Goal: Task Accomplishment & Management: Use online tool/utility

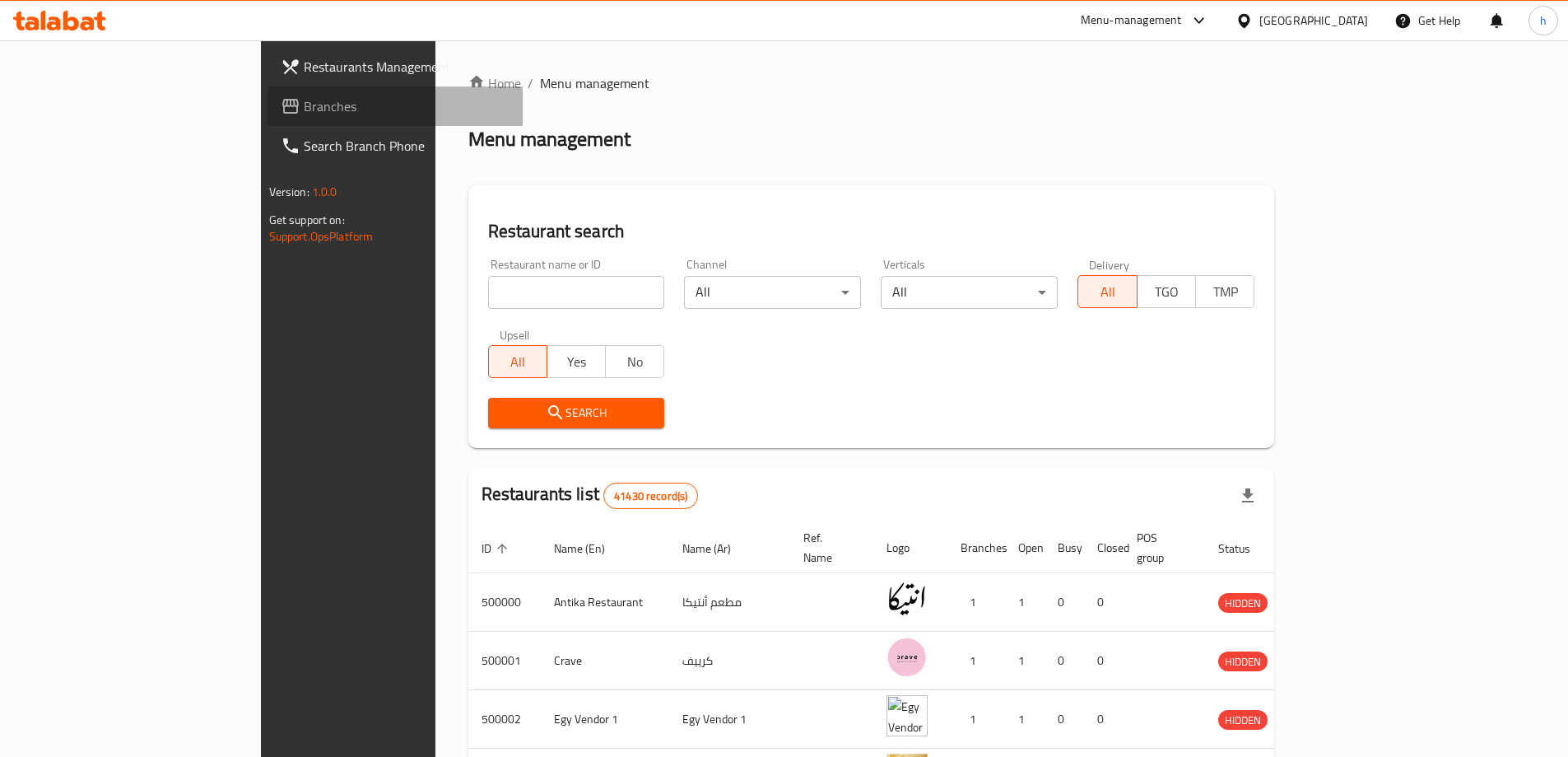
click at [304, 103] on span "Branches" at bounding box center [406, 105] width 206 height 20
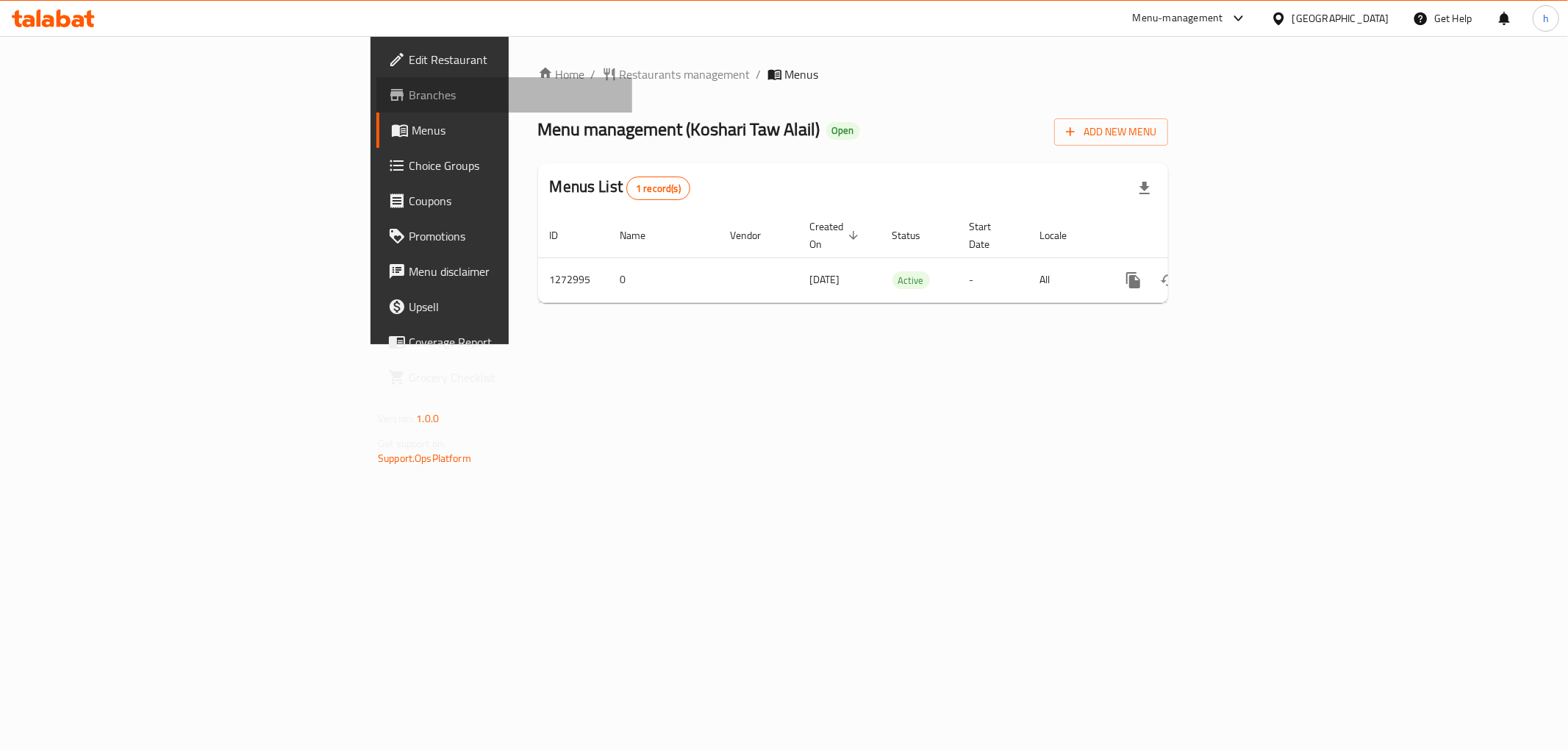
click at [409, 86] on span "Branches" at bounding box center [515, 94] width 212 height 18
click at [409, 91] on span "Branches" at bounding box center [515, 94] width 212 height 18
click at [411, 135] on span "Menus" at bounding box center [516, 130] width 209 height 18
click at [409, 96] on span "Branches" at bounding box center [515, 94] width 212 height 18
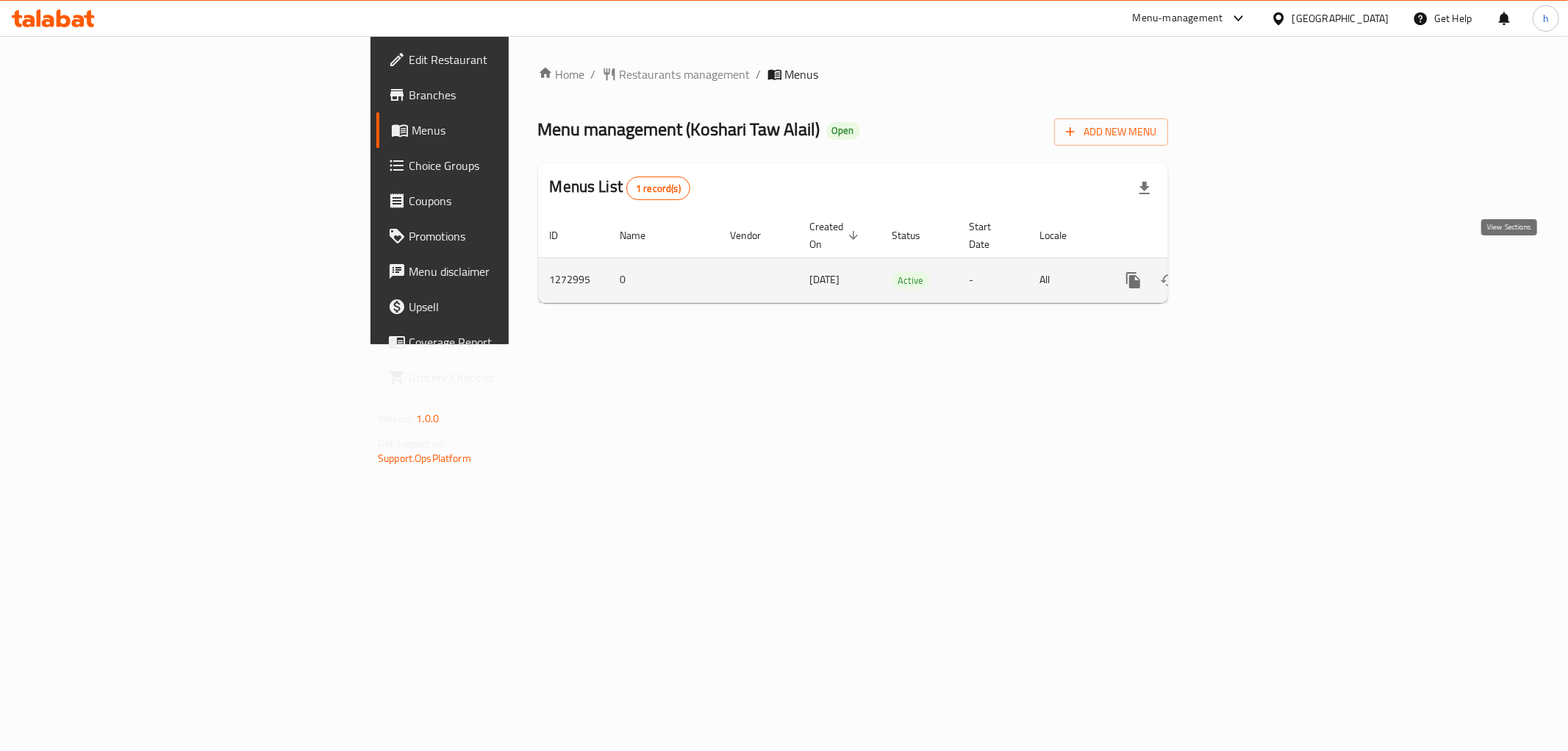
click at [1248, 272] on icon "enhanced table" at bounding box center [1239, 280] width 18 height 18
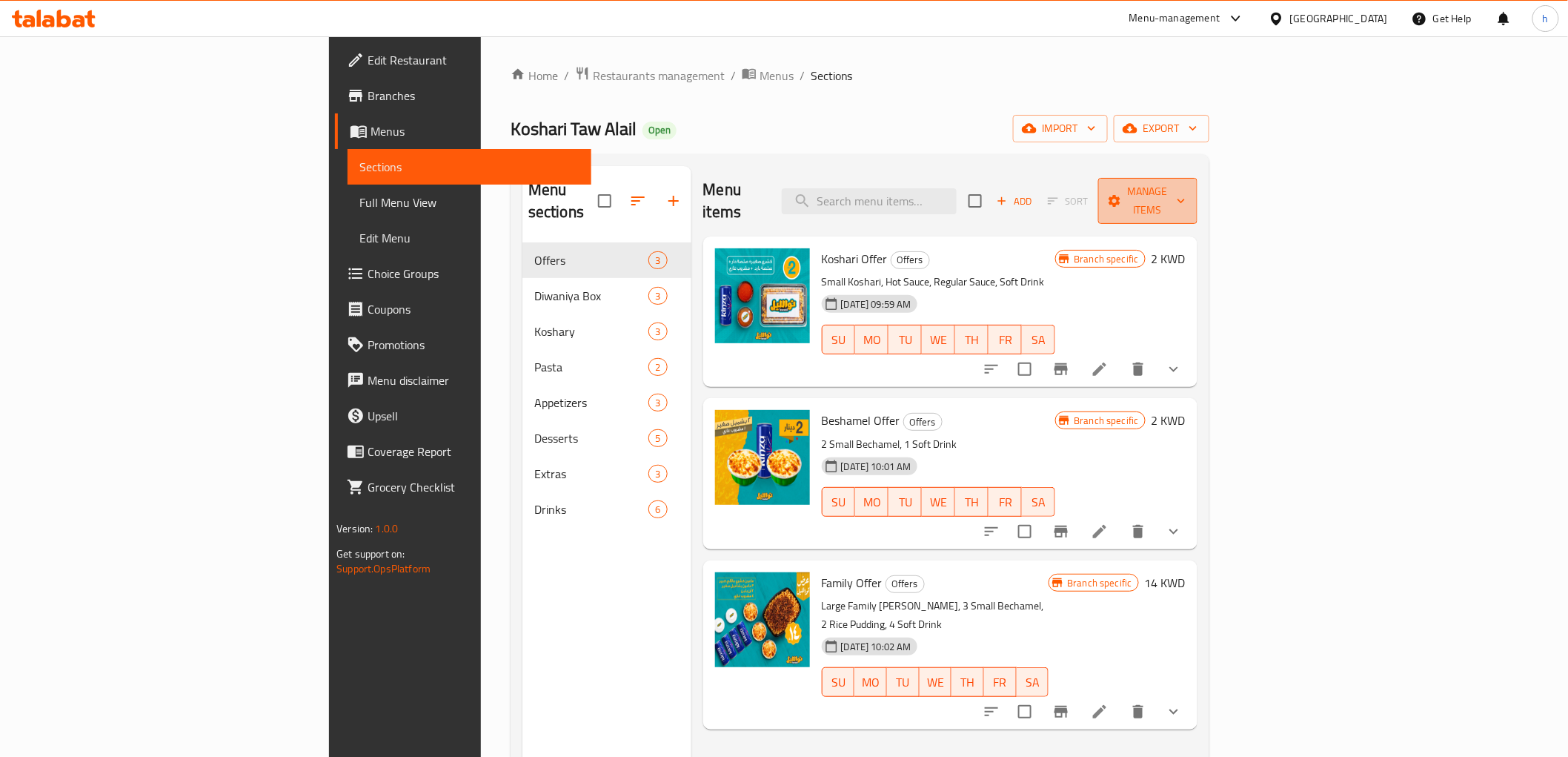
click at [1186, 184] on span "Manage items" at bounding box center [1147, 200] width 75 height 37
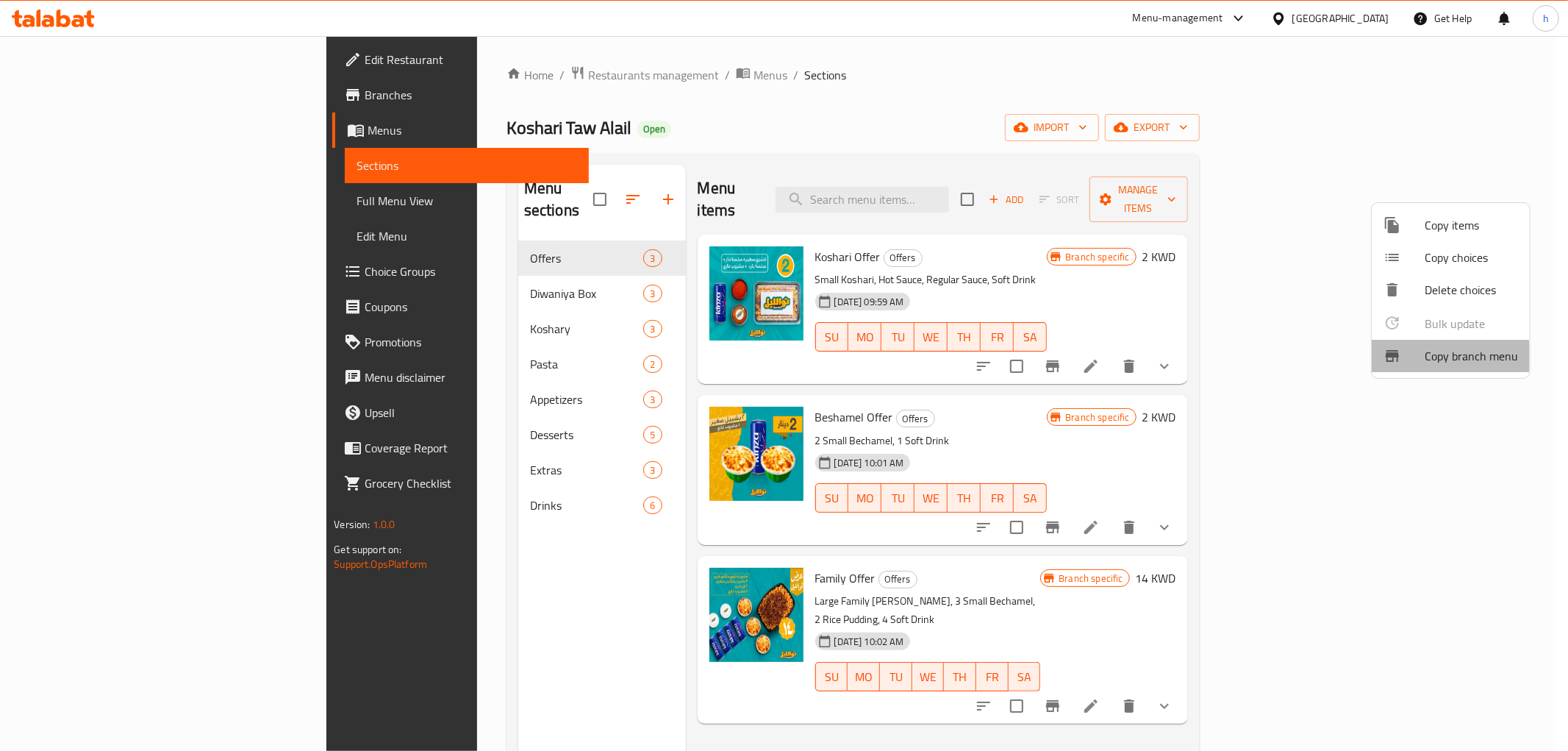
click at [1426, 356] on span "Copy branch menu" at bounding box center [1471, 356] width 93 height 18
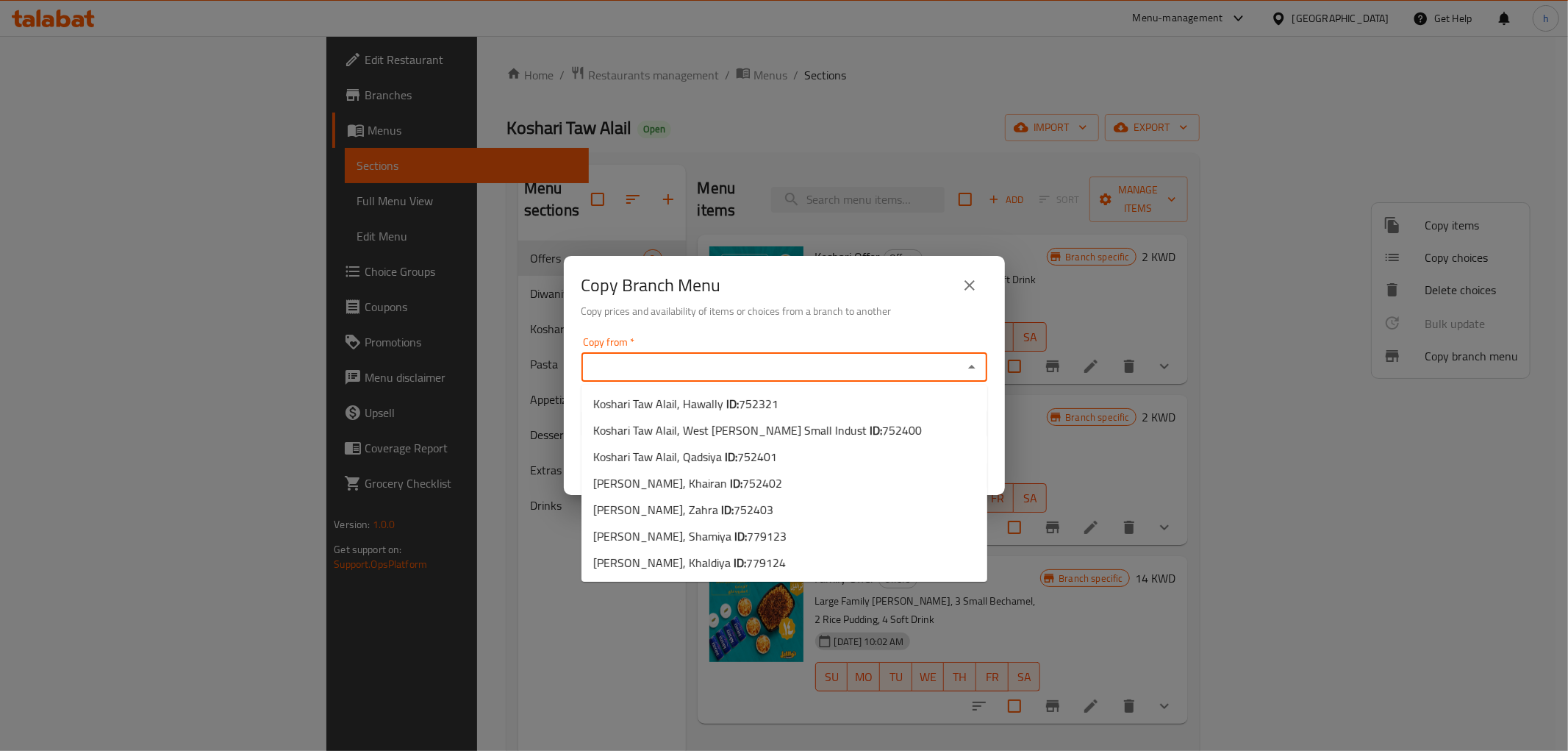
click at [637, 365] on input "Copy from   *" at bounding box center [772, 367] width 372 height 20
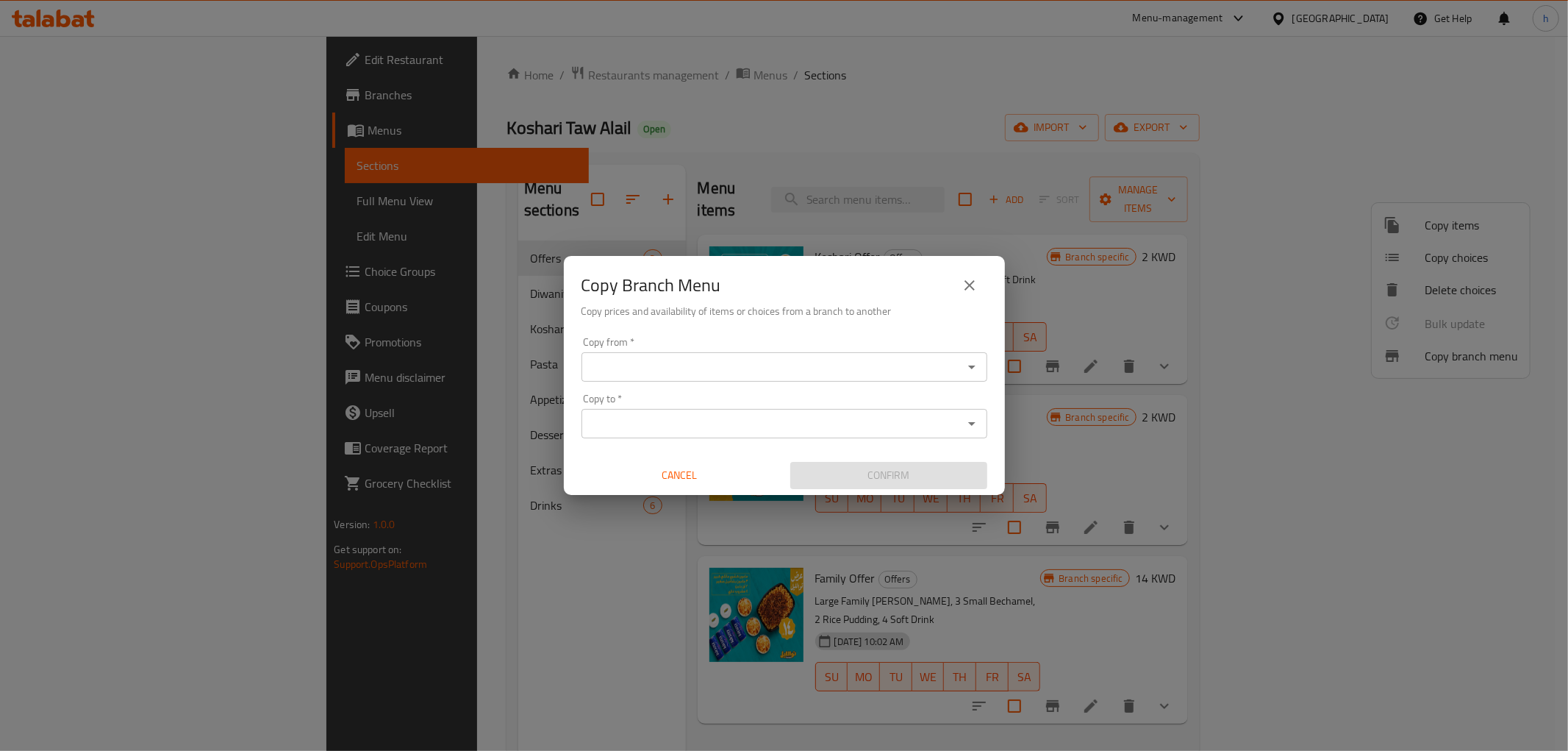
click at [789, 371] on input "Copy from   *" at bounding box center [772, 367] width 372 height 20
click at [611, 378] on div "Copy from *" at bounding box center [784, 367] width 405 height 30
paste input "752403"
type input "7"
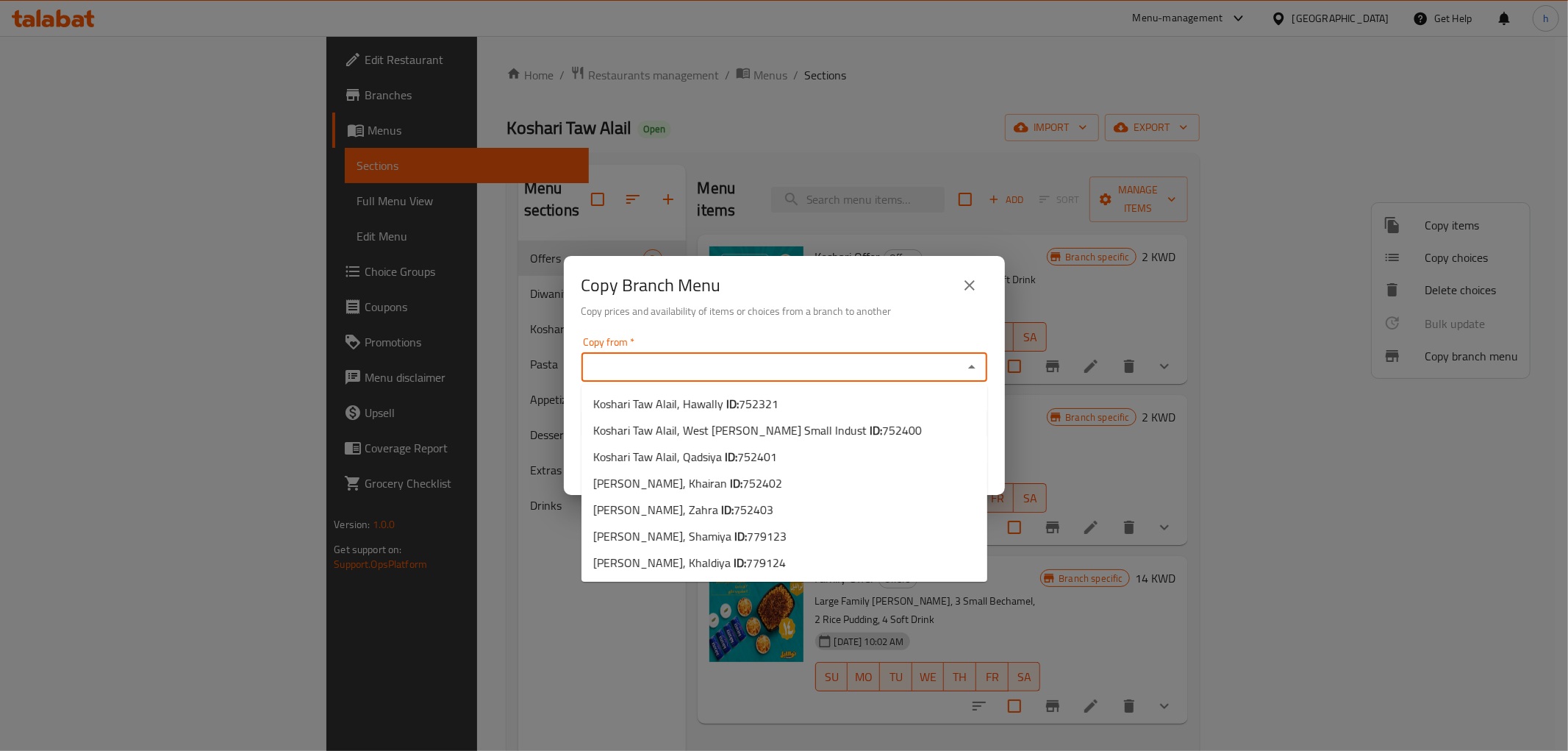
click at [644, 366] on input "Copy from   *" at bounding box center [772, 367] width 372 height 20
click at [762, 337] on div "Copy from   * Copy from *" at bounding box center [784, 359] width 405 height 45
click at [912, 363] on input "Copy from   *" at bounding box center [772, 367] width 372 height 20
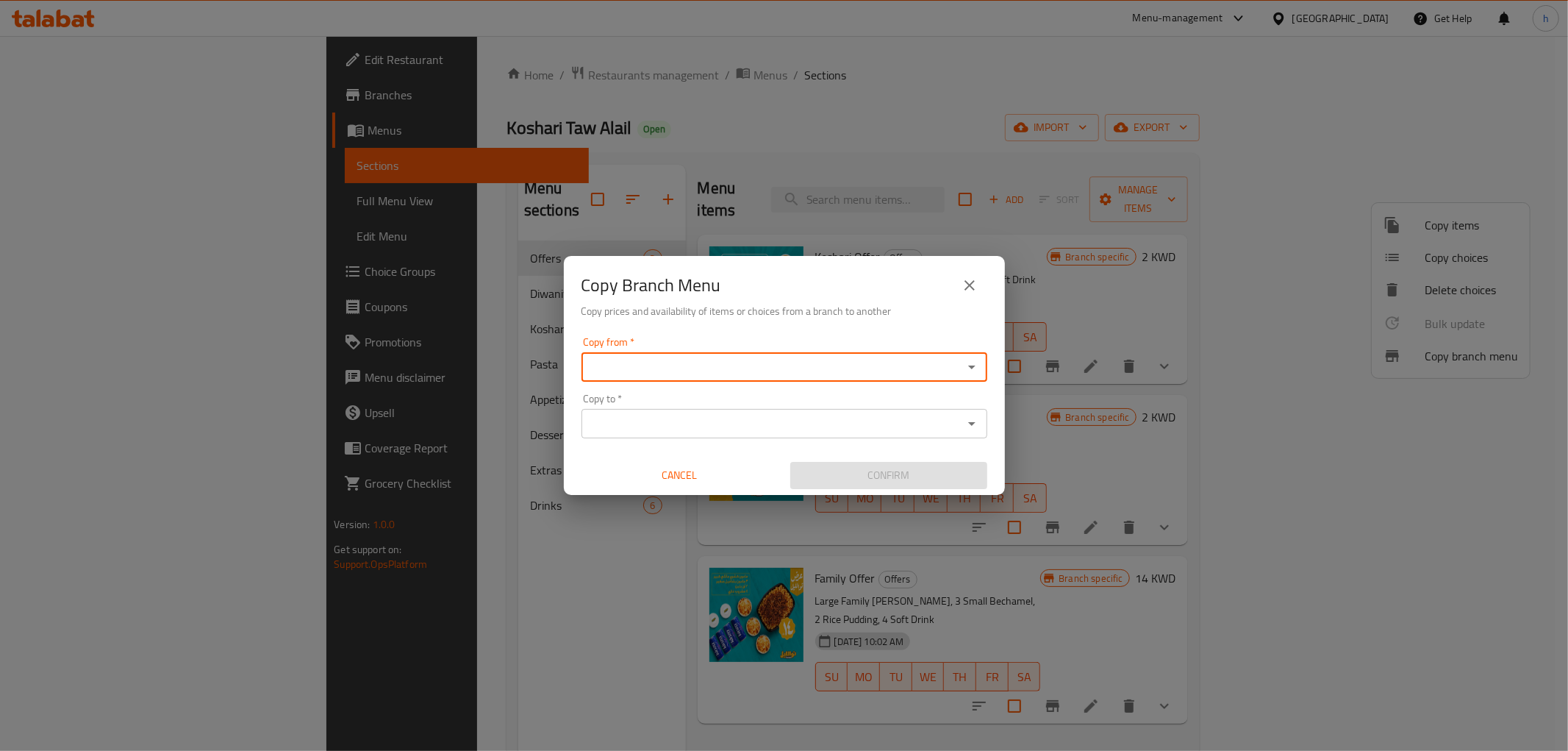
click at [682, 429] on input "Copy to   *" at bounding box center [772, 423] width 372 height 20
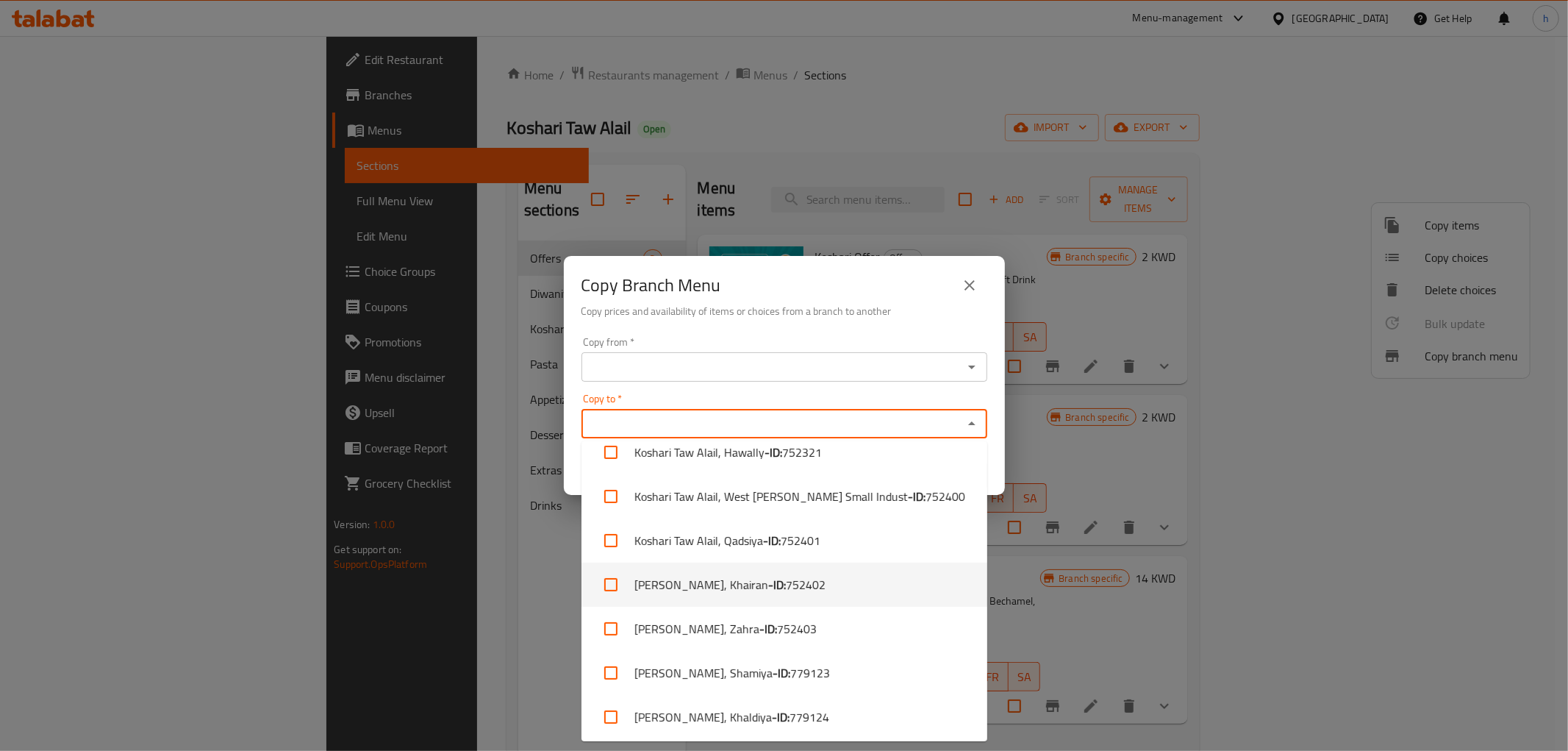
scroll to position [20, 0]
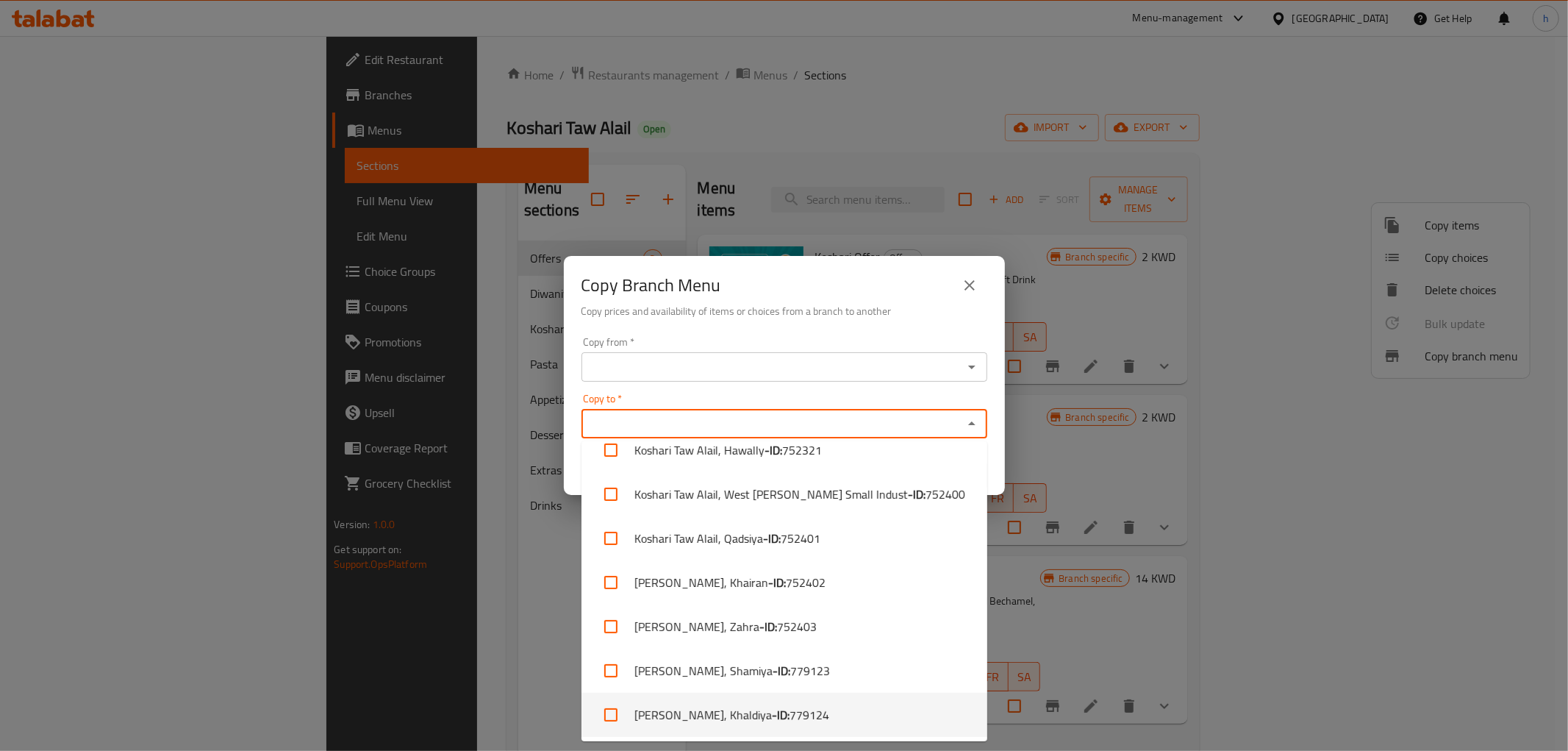
click at [753, 710] on li "Koshari Taw Alail, Khaldiya - ID: 779124" at bounding box center [784, 715] width 405 height 44
checkbox input "true"
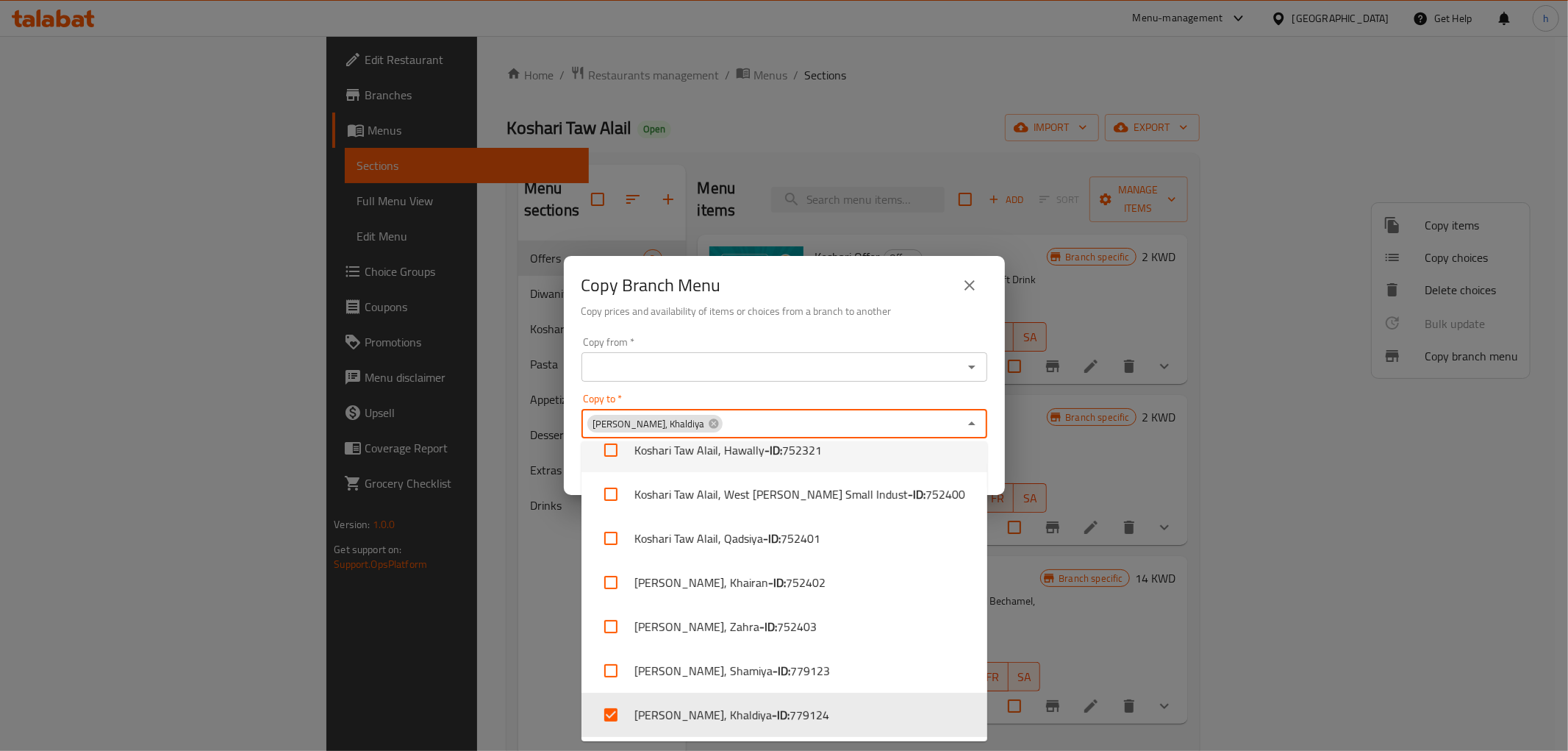
click at [706, 365] on input "Copy from   *" at bounding box center [772, 367] width 372 height 20
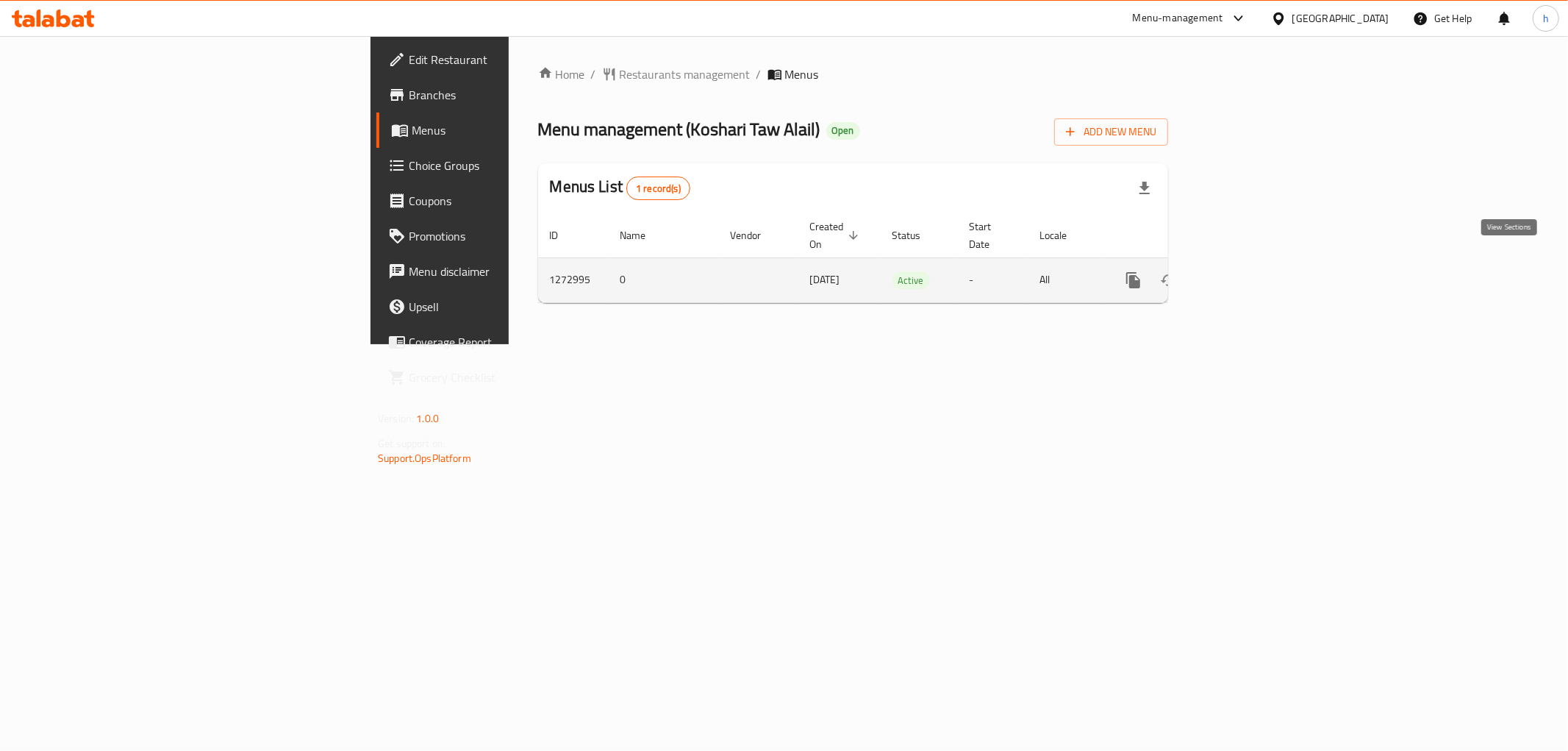
click at [1246, 273] on icon "enhanced table" at bounding box center [1239, 280] width 14 height 14
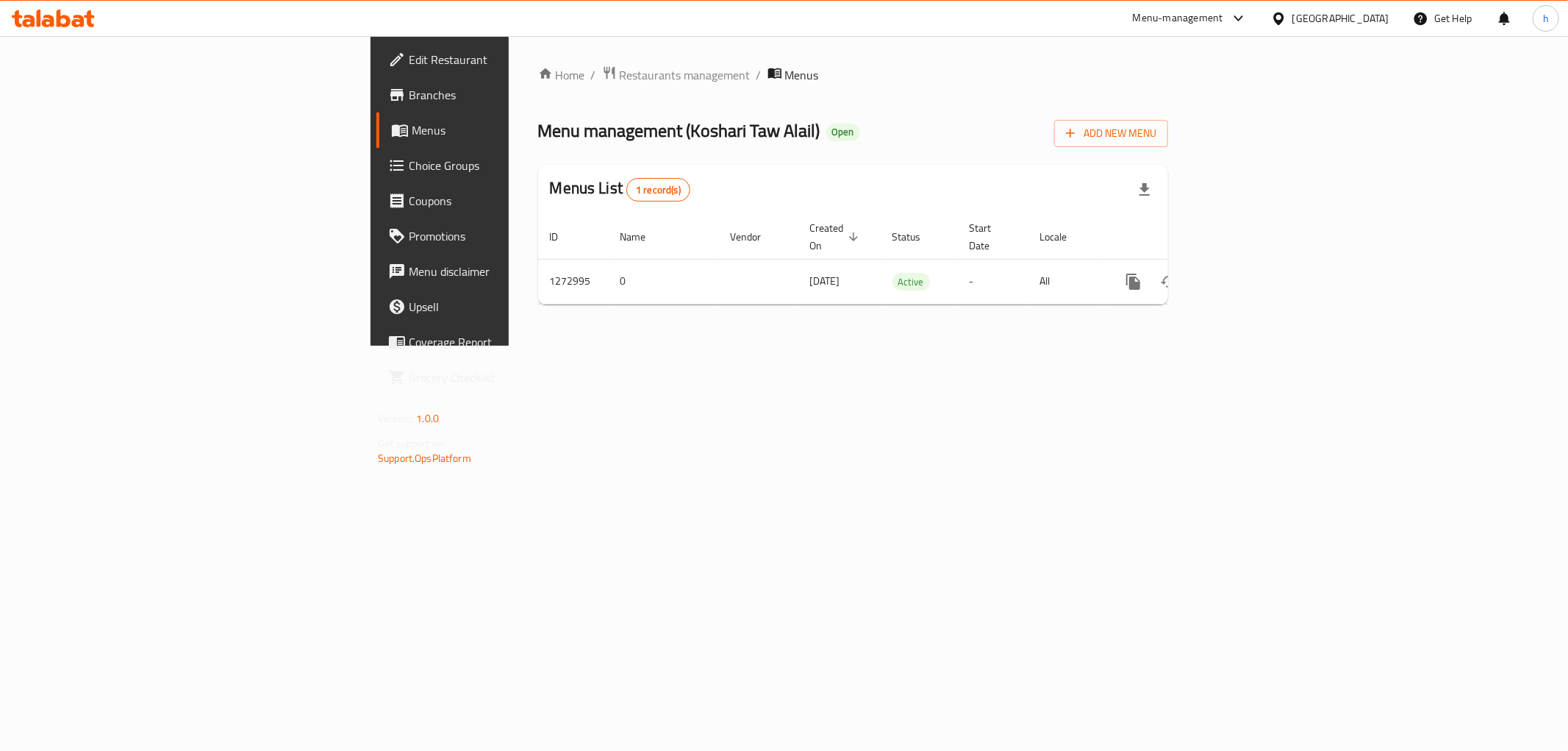
click at [409, 97] on span "Branches" at bounding box center [515, 94] width 212 height 18
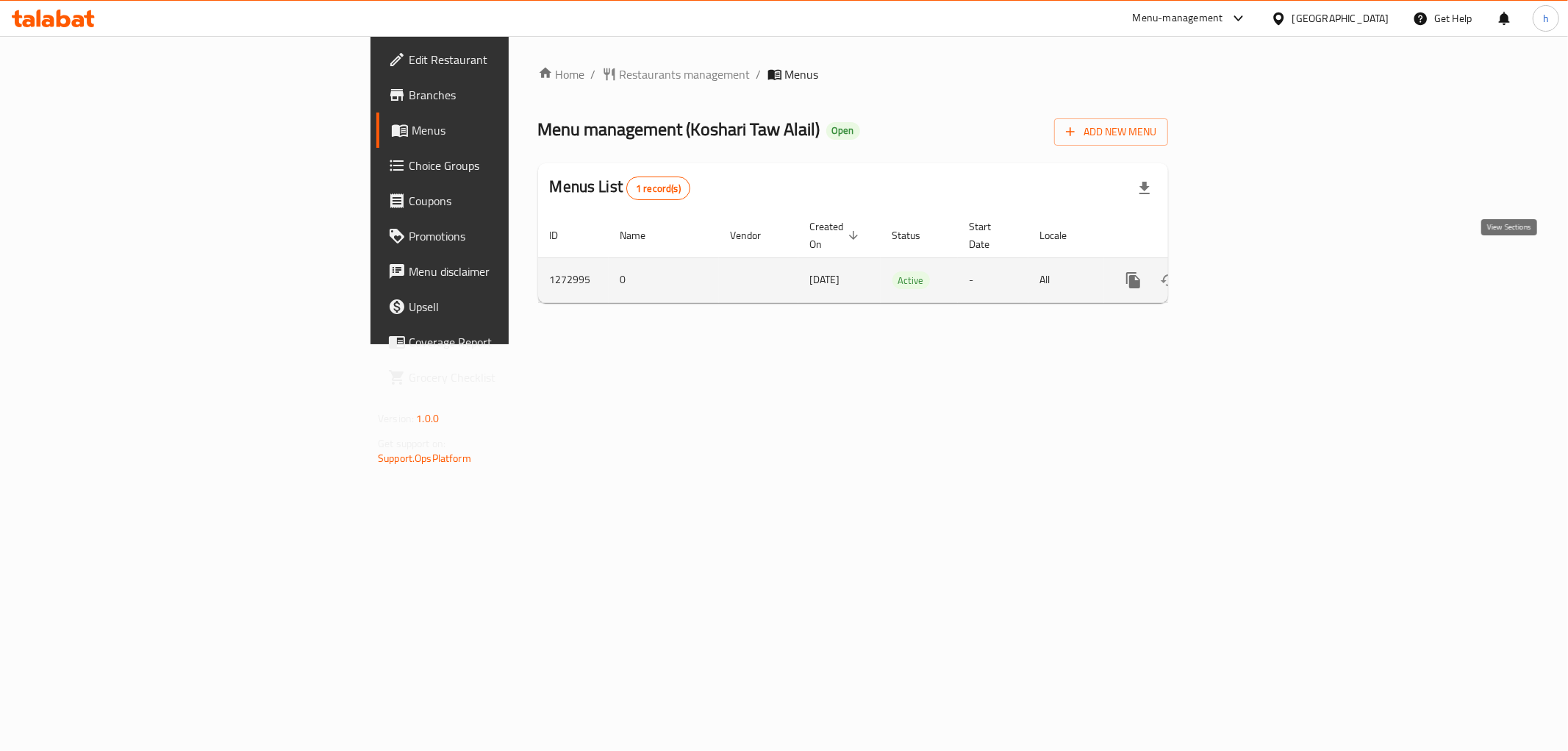
click at [1248, 272] on icon "enhanced table" at bounding box center [1239, 280] width 18 height 18
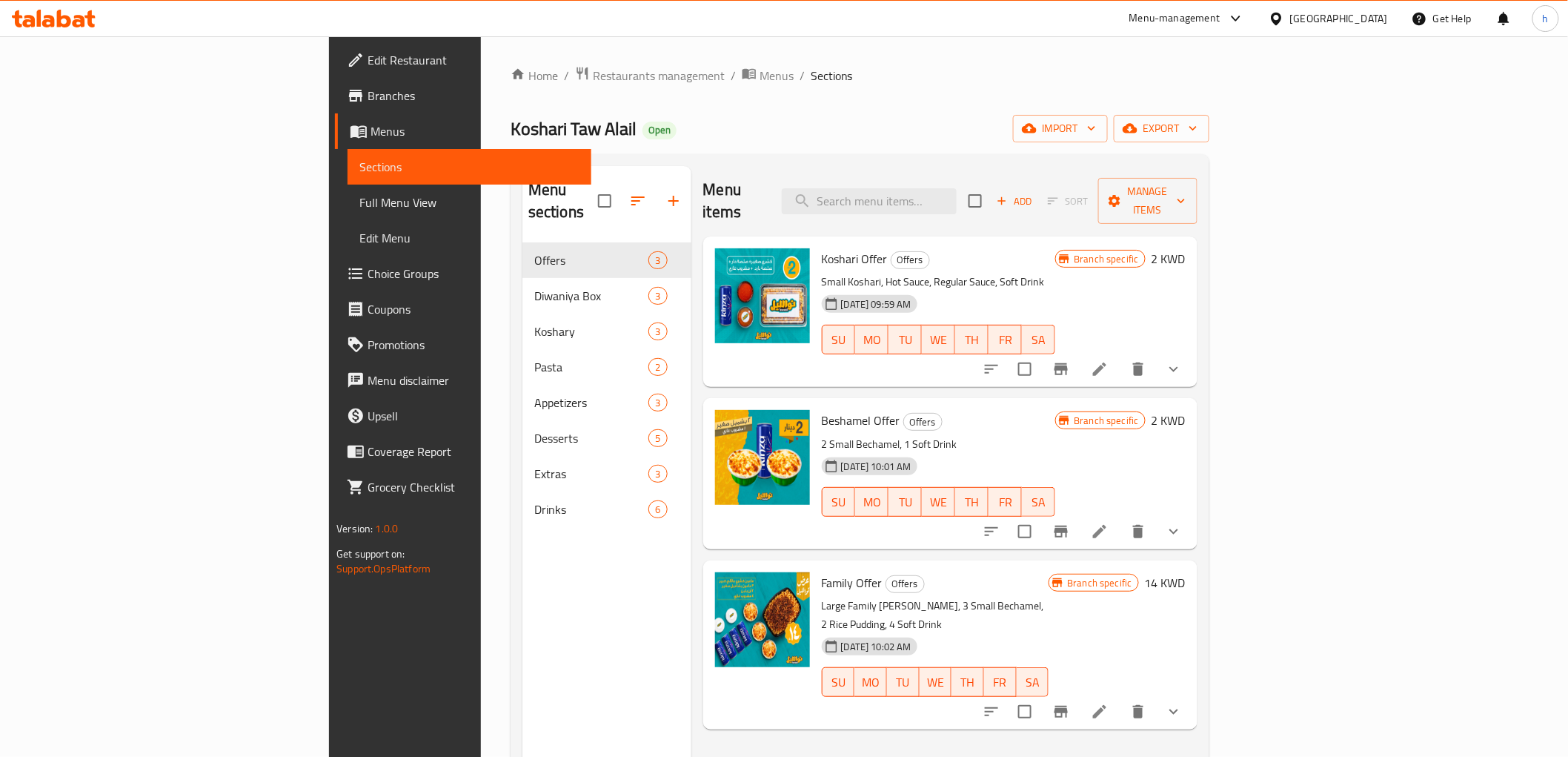
click at [368, 87] on span "Branches" at bounding box center [473, 95] width 211 height 18
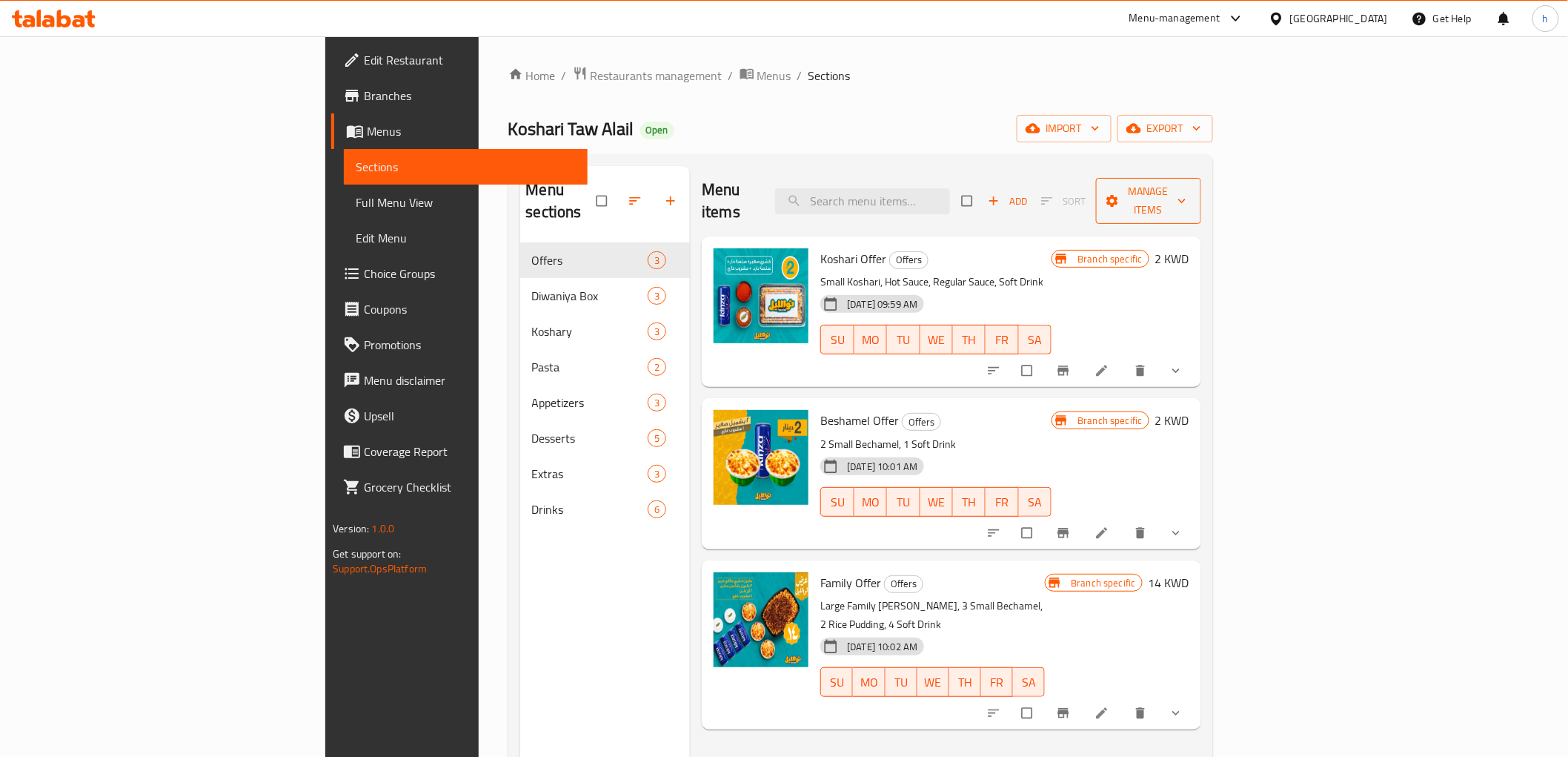
click at [1189, 190] on span "Manage items" at bounding box center [1148, 200] width 81 height 37
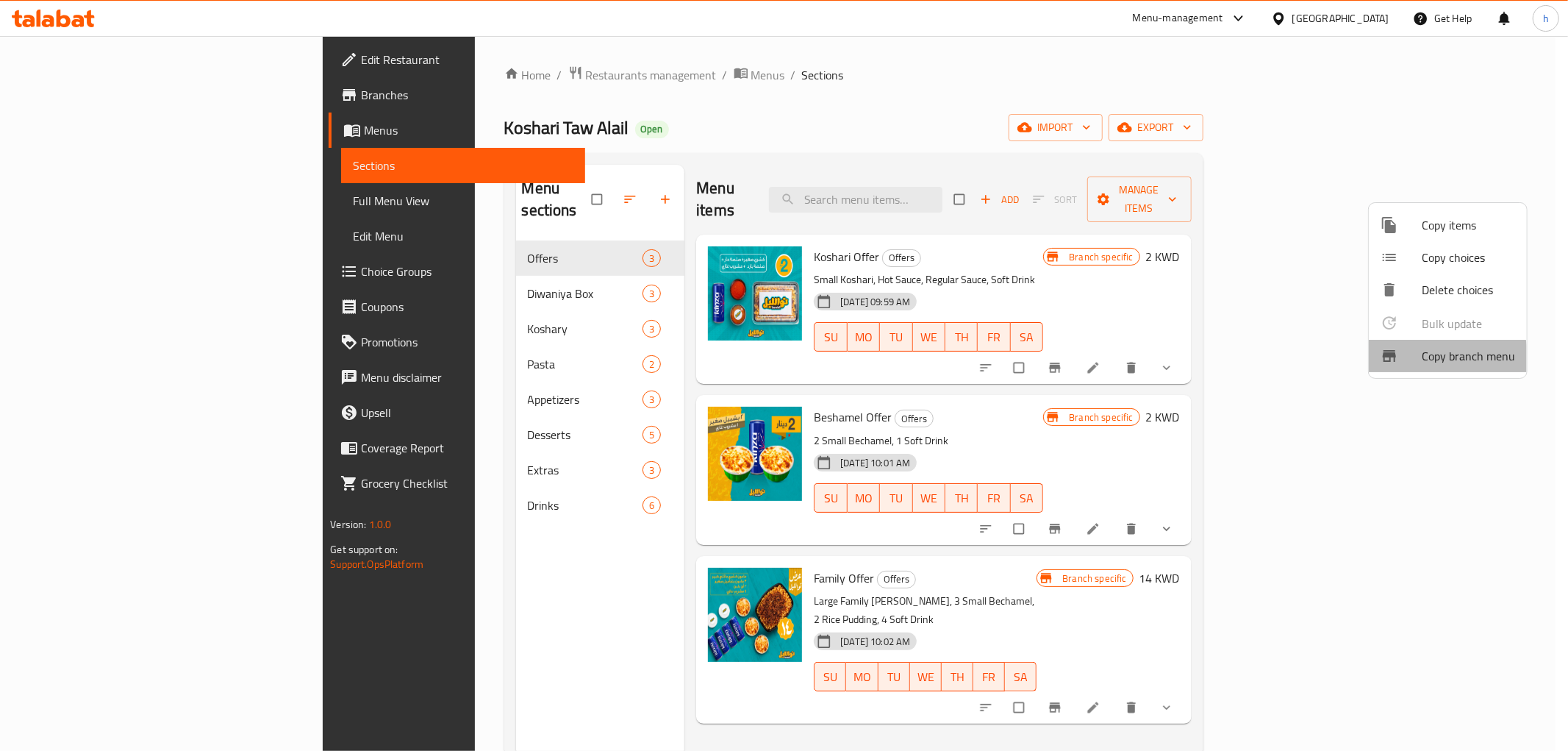
click at [1398, 363] on div at bounding box center [1401, 356] width 42 height 18
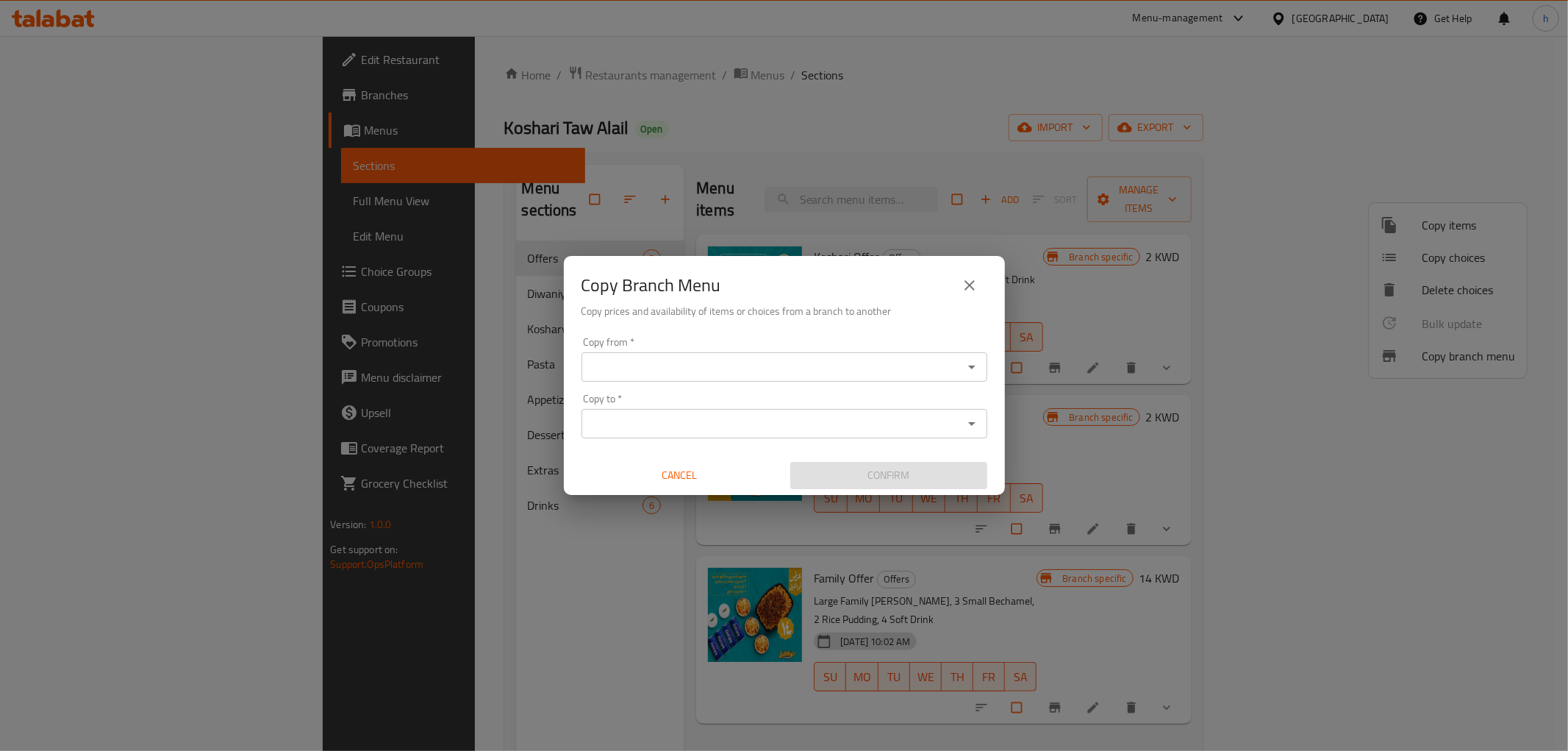
click at [834, 384] on div "Copy from   * Copy from * Copy to   * Copy to * Cancel Confirm" at bounding box center [784, 412] width 441 height 164
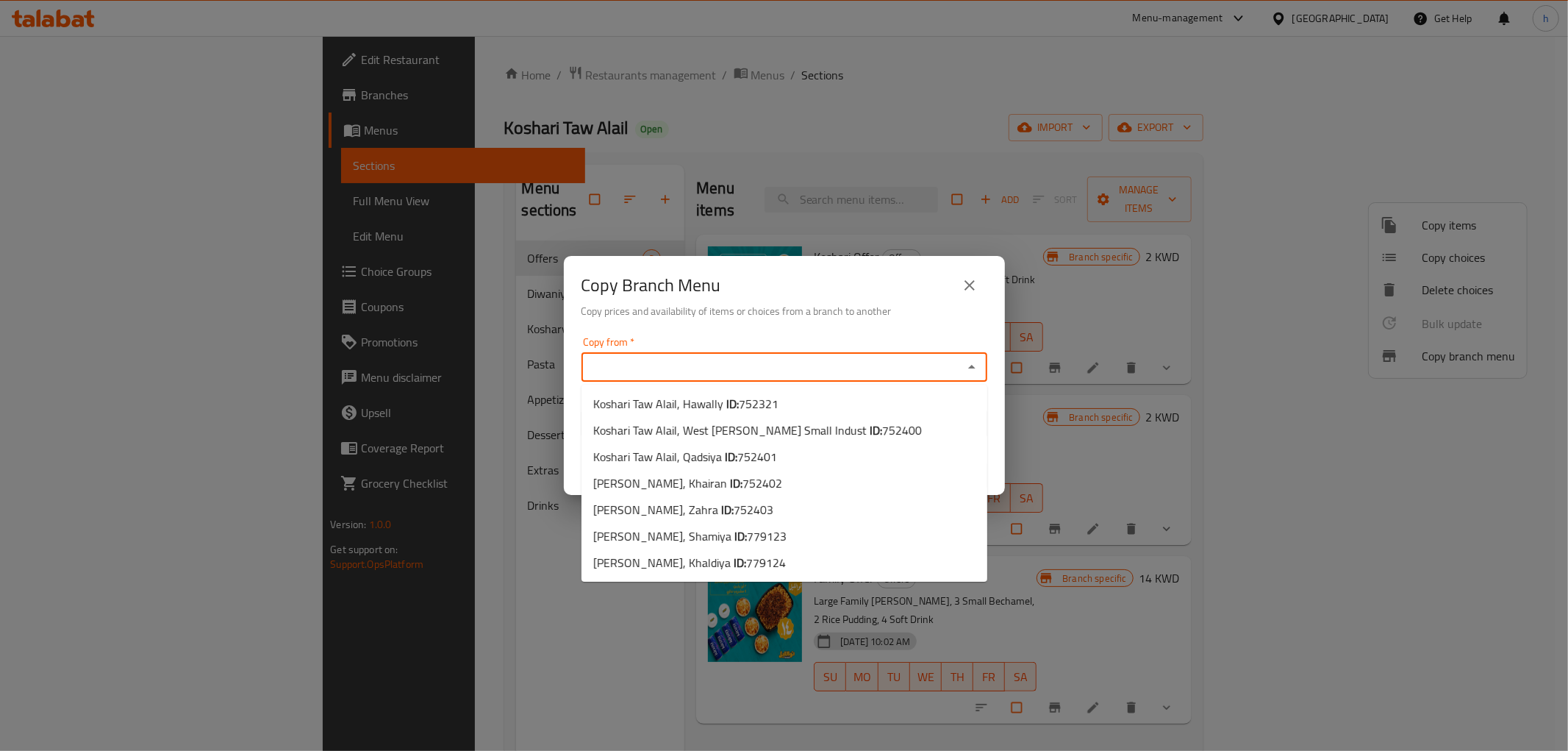
click at [827, 372] on input "Copy from   *" at bounding box center [772, 367] width 372 height 20
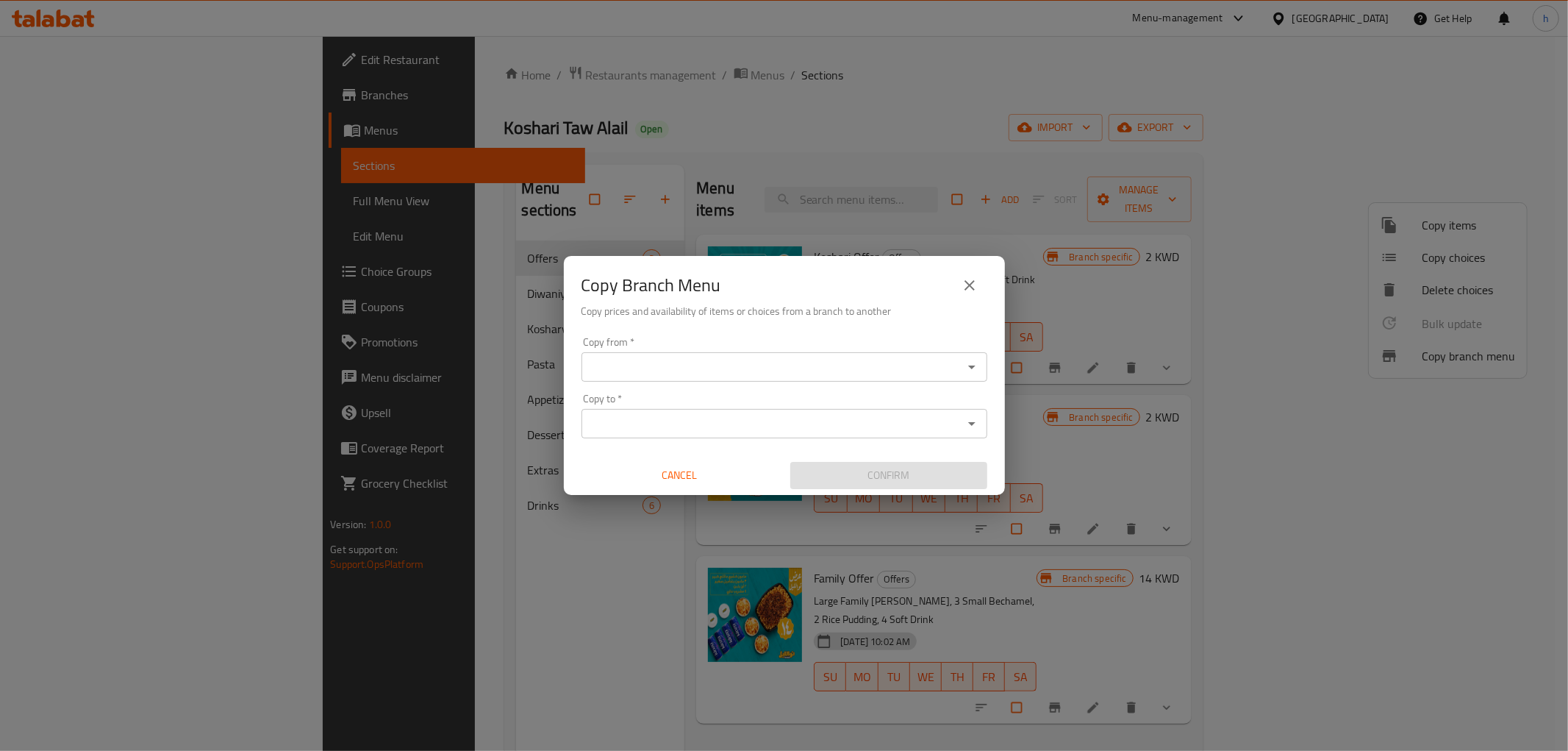
click at [845, 367] on input "Copy from   *" at bounding box center [772, 367] width 372 height 20
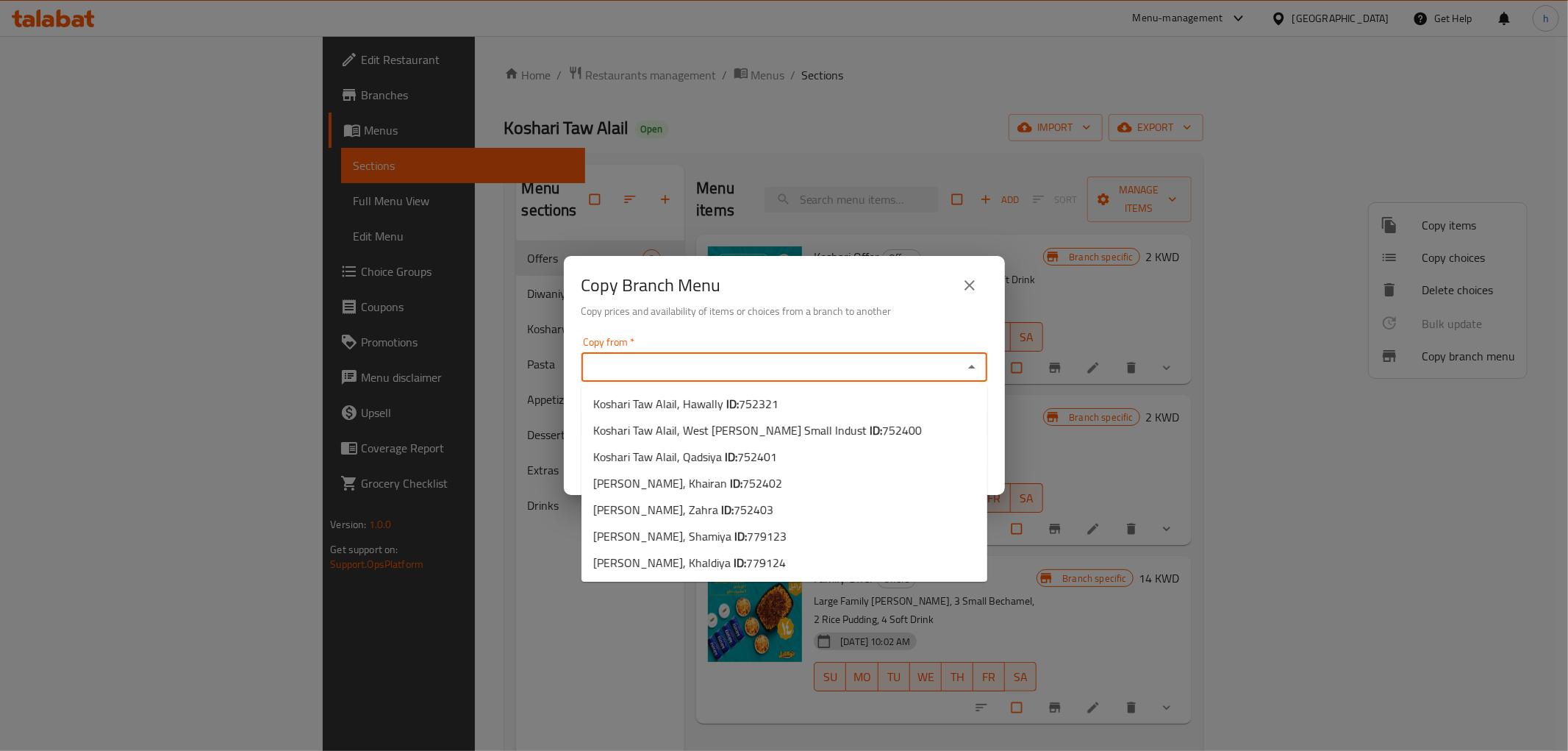
paste input "752403"
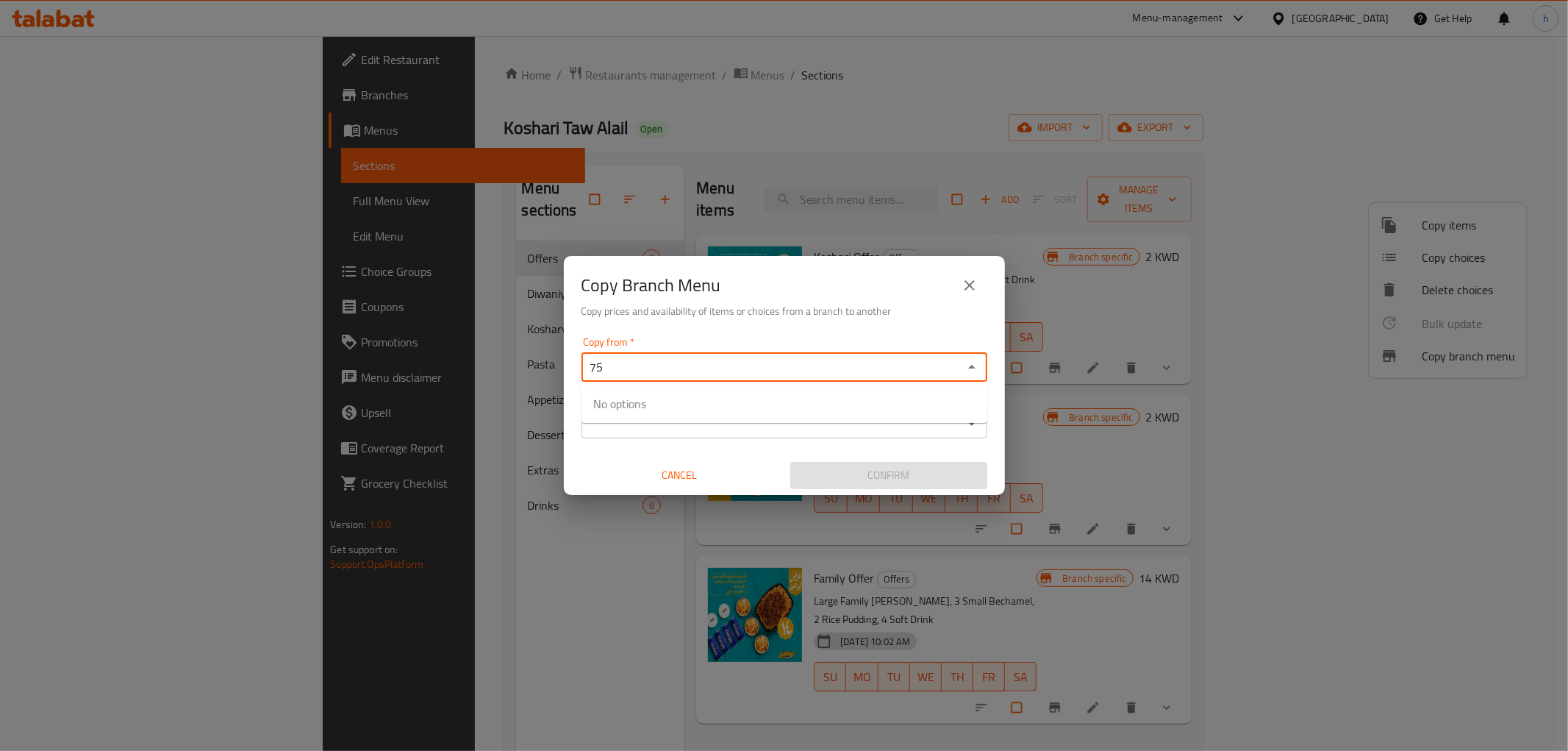
type input "7"
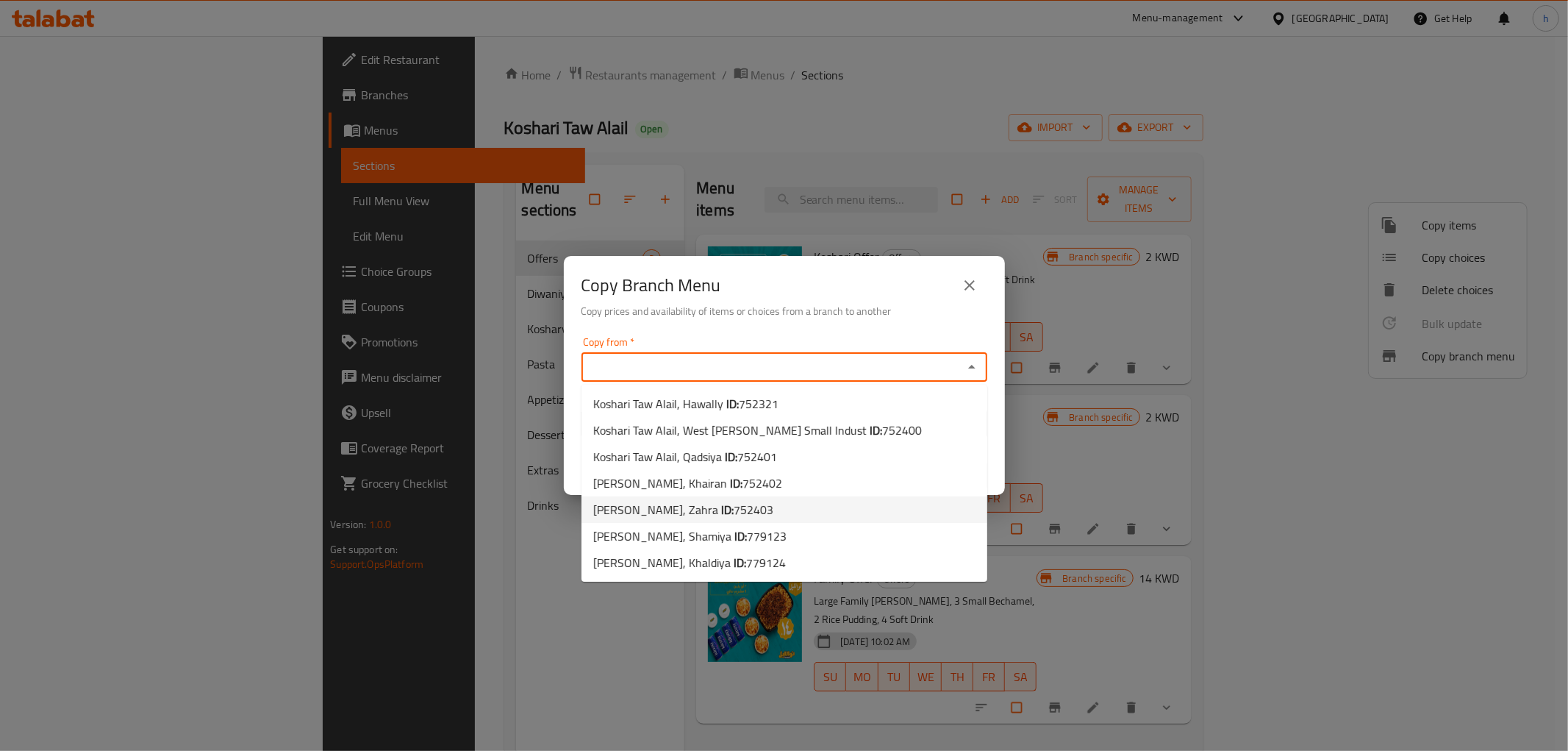
click at [761, 509] on span "752403" at bounding box center [753, 510] width 40 height 22
type input "[PERSON_NAME], Zahra"
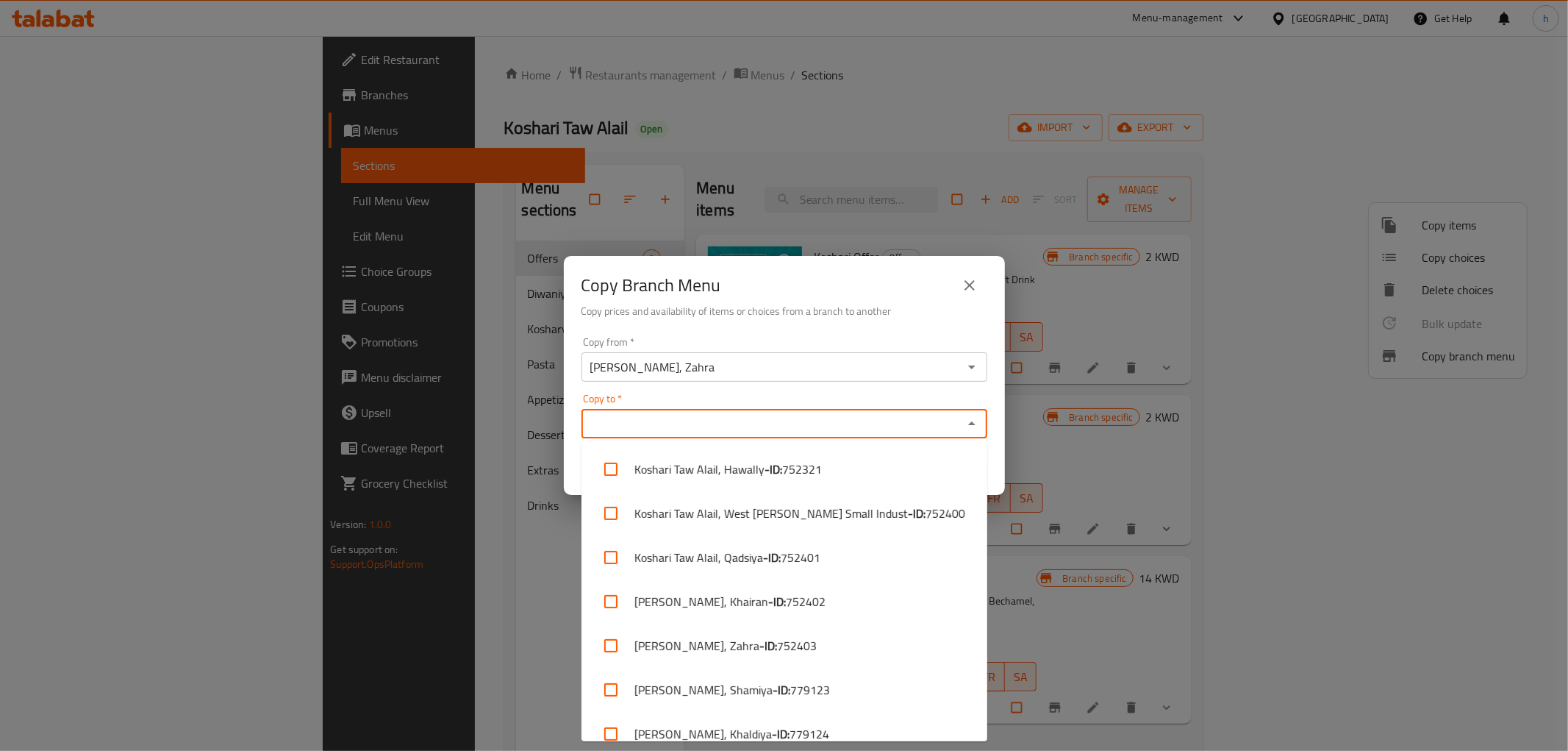
click at [723, 425] on input "Copy to   *" at bounding box center [772, 423] width 372 height 20
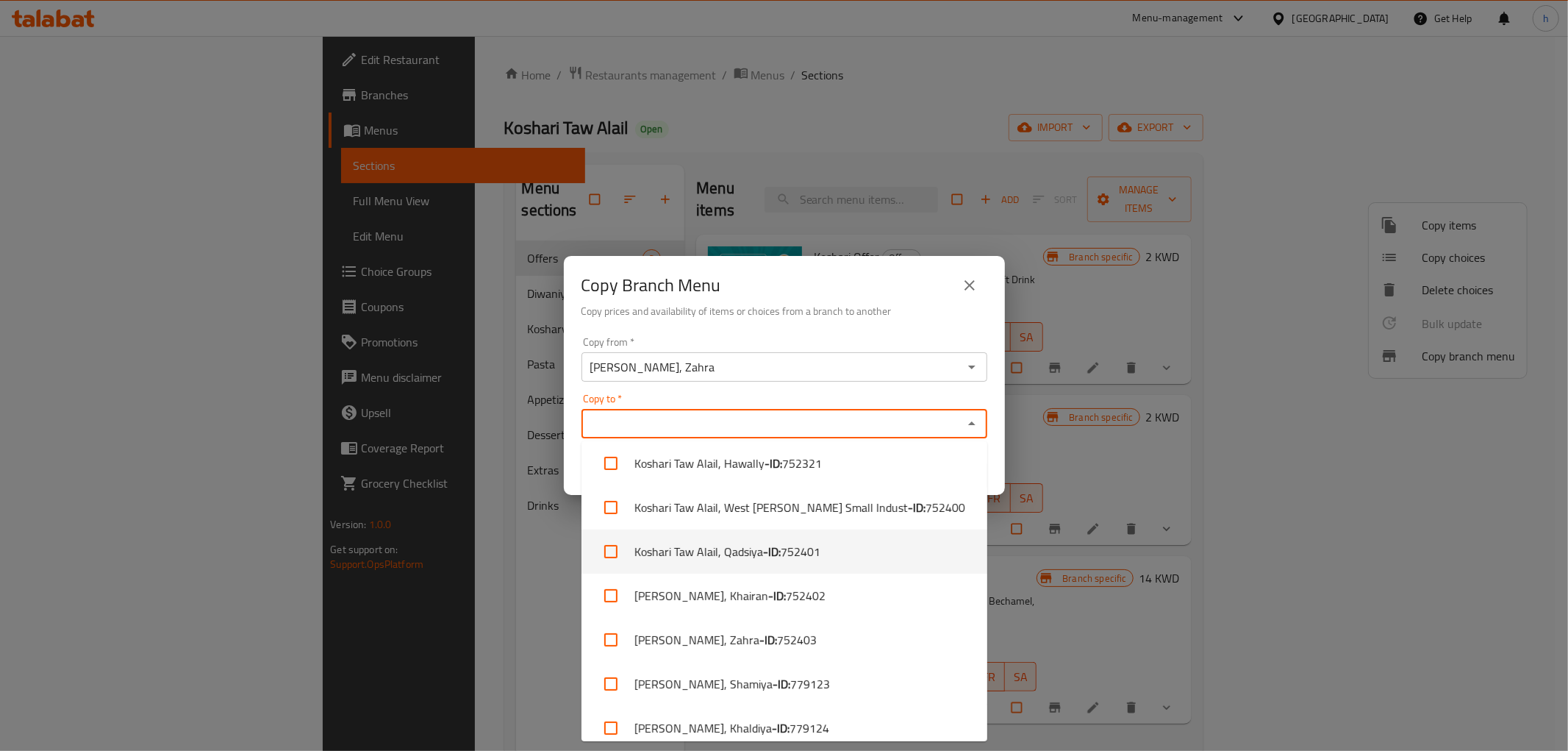
scroll to position [20, 0]
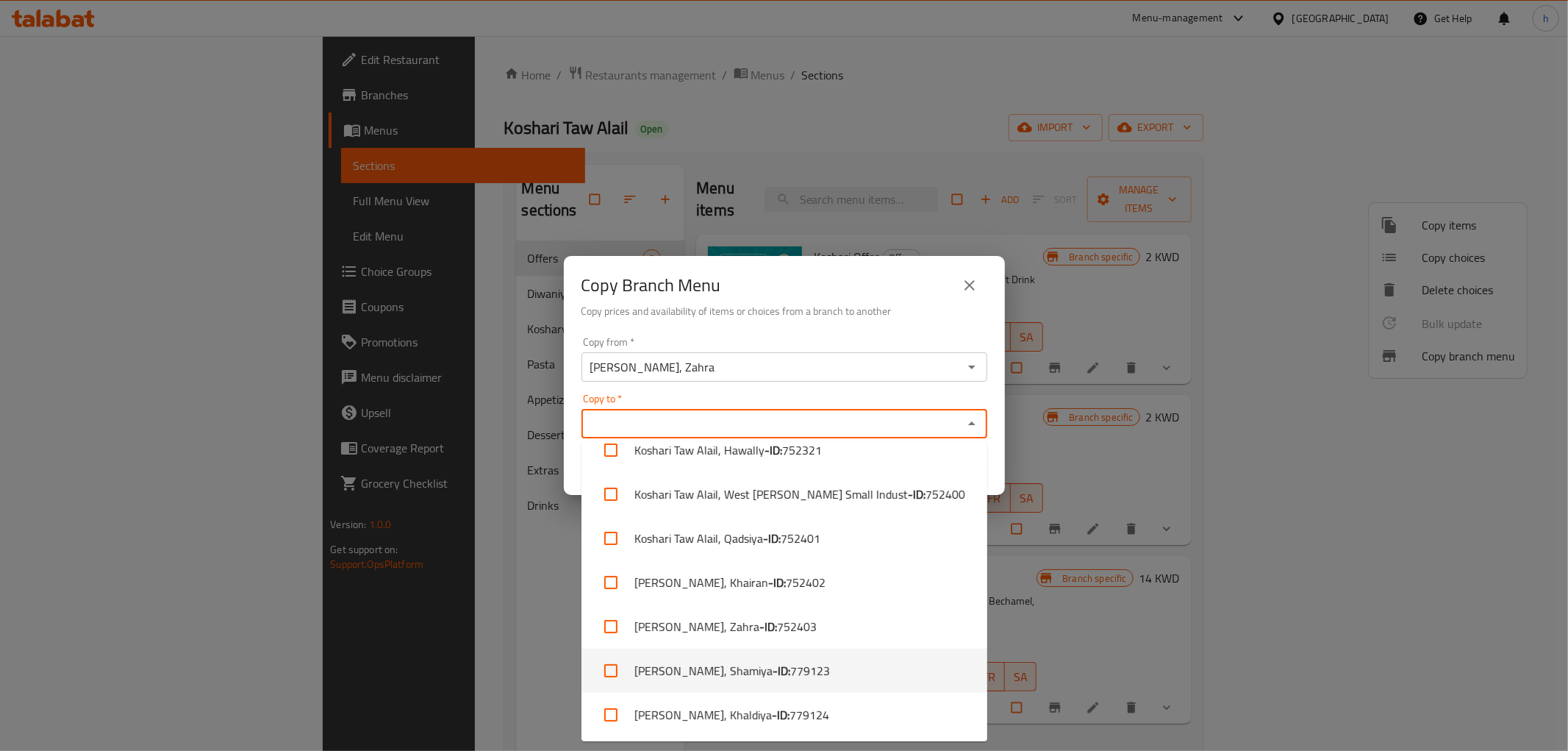
click at [776, 667] on b "- ID:" at bounding box center [781, 670] width 18 height 18
checkbox input "true"
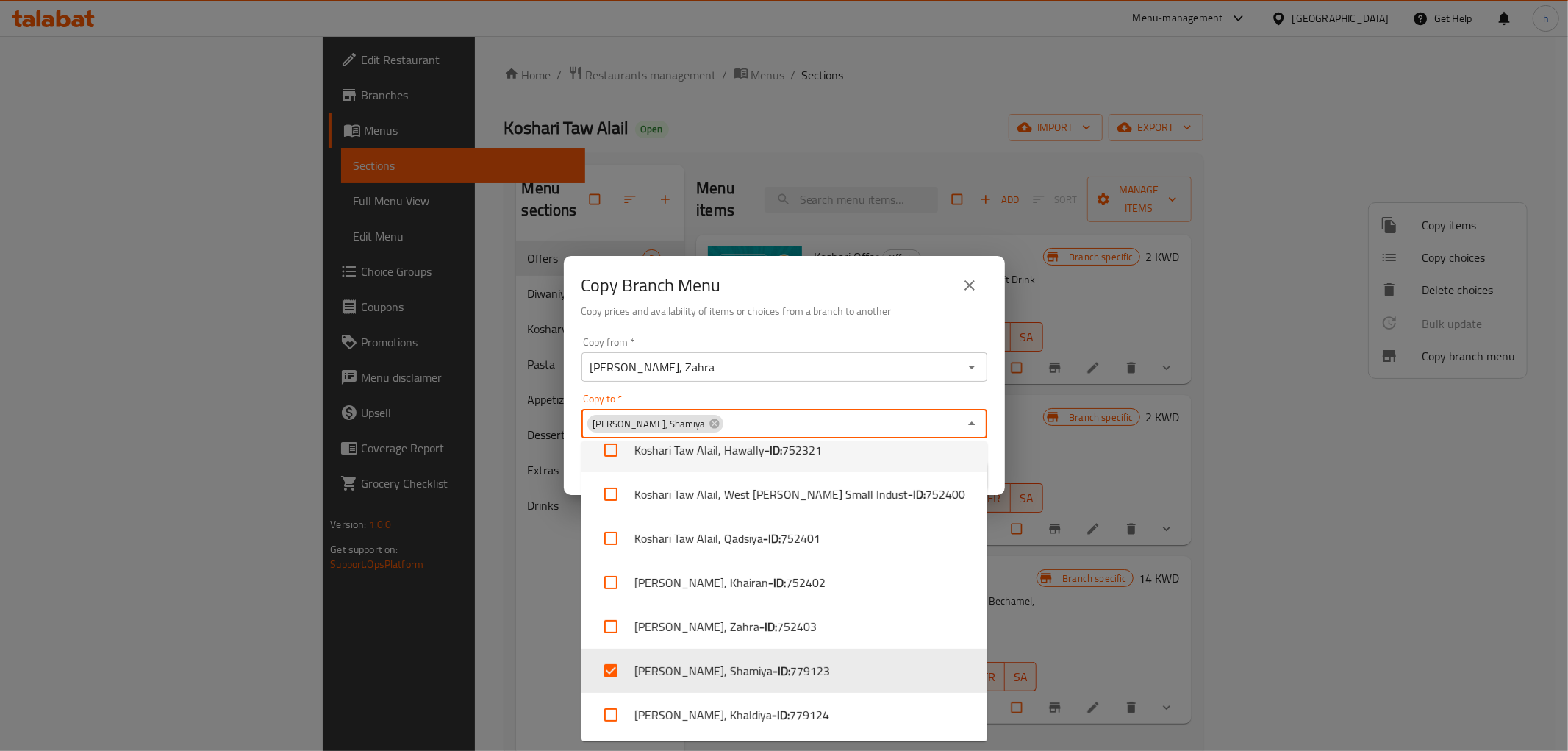
click at [935, 416] on input "Copy to   *" at bounding box center [842, 423] width 234 height 20
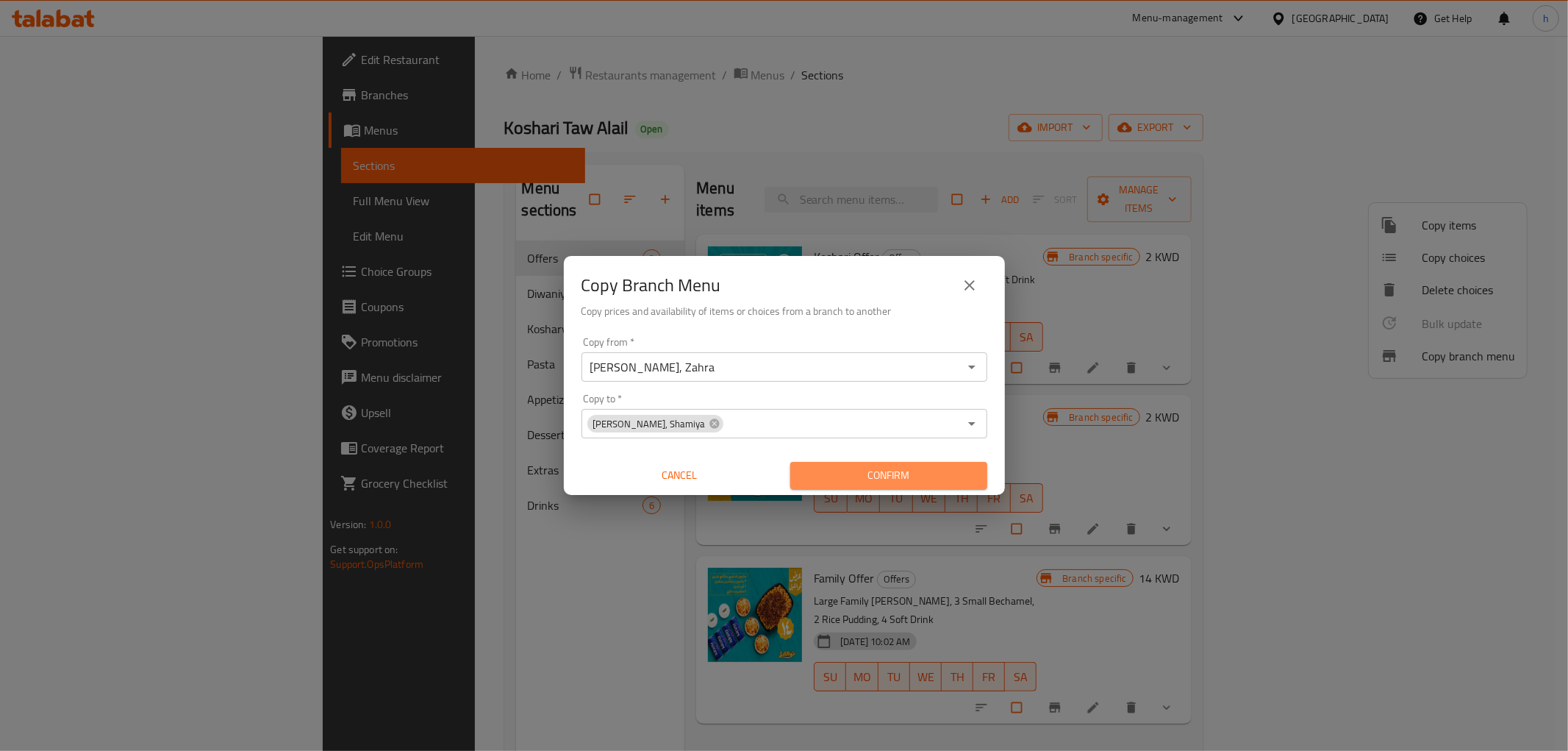
click at [869, 474] on span "Confirm" at bounding box center [889, 475] width 174 height 19
